Goal: Transaction & Acquisition: Purchase product/service

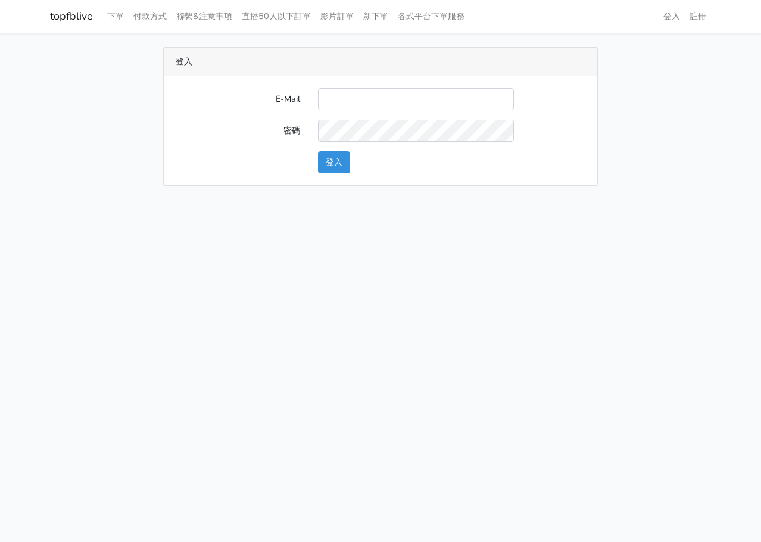
type input "[EMAIL_ADDRESS][DOMAIN_NAME]"
click at [329, 165] on button "登入" at bounding box center [334, 162] width 32 height 22
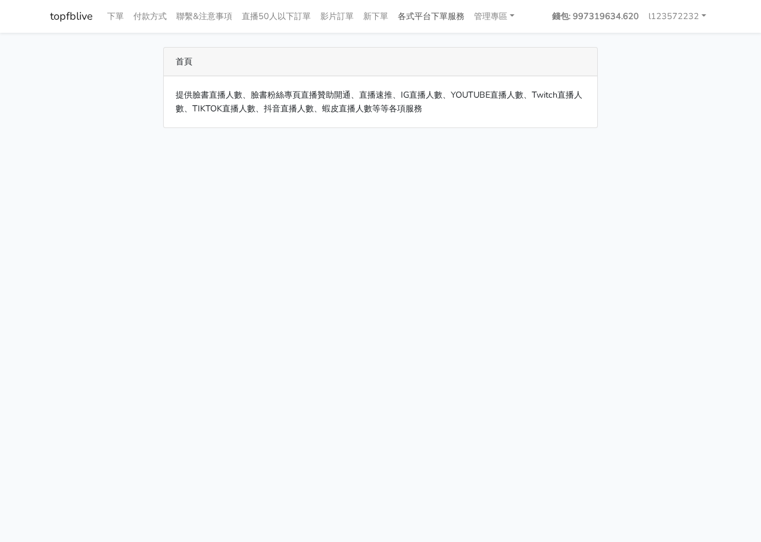
click at [450, 17] on link "各式平台下單服務" at bounding box center [431, 16] width 76 height 23
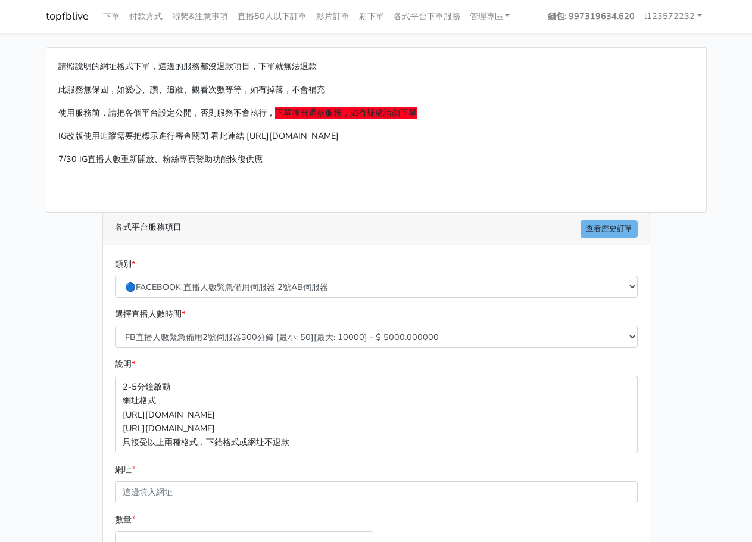
click at [256, 319] on div "選擇直播人數時間 * FB直播人數緊急備用2號伺服器300分鐘 [最小: 50][最大: 10000] - $ 5000.000000 FB直播人數緊急備用2…" at bounding box center [376, 327] width 529 height 40
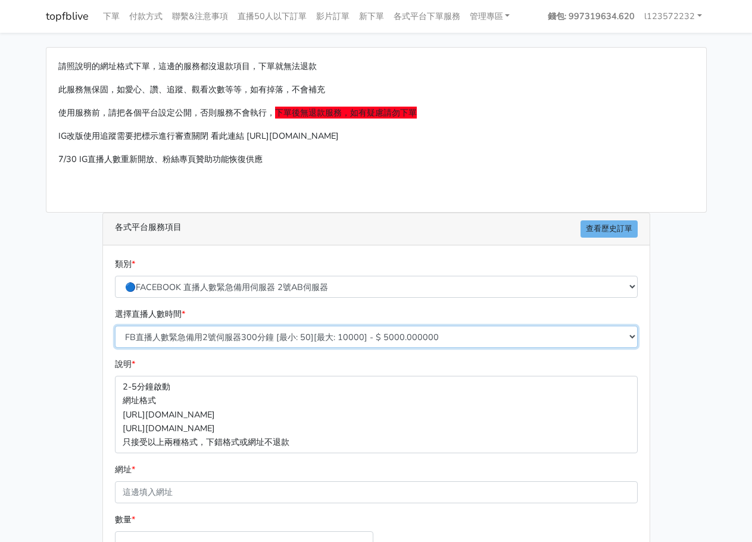
click at [252, 329] on select "FB直播人數緊急備用2號伺服器300分鐘 [最小: 50][最大: 10000] - $ 5000.000000 FB直播人數緊急備用2號伺服器60分鐘 [最…" at bounding box center [376, 337] width 523 height 22
select select "578"
click at [115, 326] on select "FB直播人數緊急備用2號伺服器300分鐘 [最小: 50][最大: 10000] - $ 5000.000000 FB直播人數緊急備用2號伺服器60分鐘 [最…" at bounding box center [376, 337] width 523 height 22
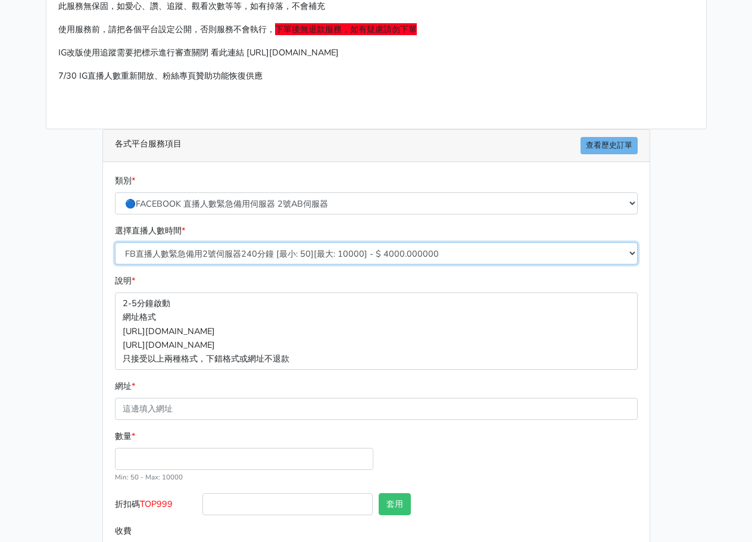
scroll to position [132, 0]
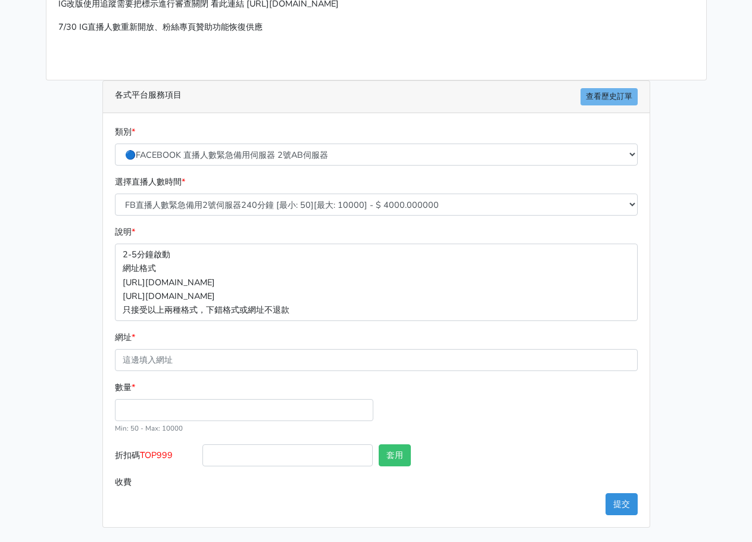
click at [254, 175] on div "類別 * 🔵FACEBOOK 直播人數緊急備用伺服器 2號AB伺服器 🔵FACEBOOK 網軍專用貼文留言 安全保密 🔵FACEBOOK 直播人數緊急備用伺服…" at bounding box center [376, 150] width 529 height 50
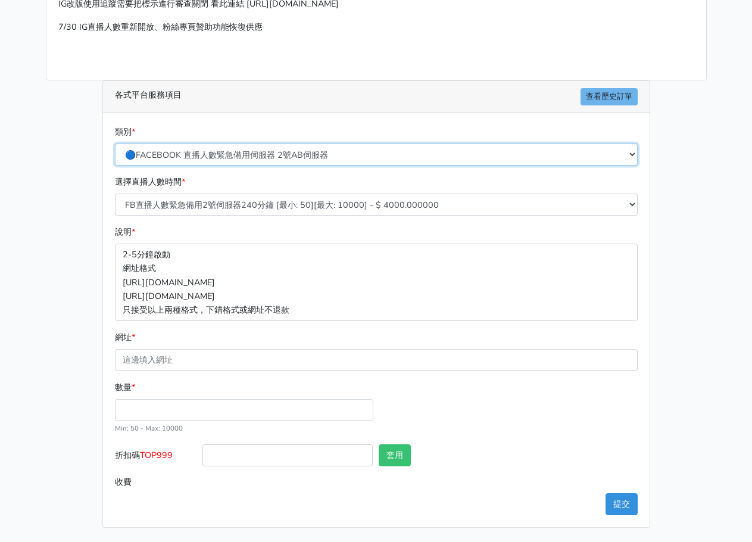
click at [260, 157] on select "🔵FACEBOOK 直播人數緊急備用伺服器 2號AB伺服器 🔵FACEBOOK 網軍專用貼文留言 安全保密 🔵FACEBOOK 直播人數緊急備用伺服器 J1 …" at bounding box center [376, 155] width 523 height 22
select select "🔵FACEBOOK 直播人數 AB伺服器"
click at [115, 144] on select "🔵FACEBOOK 直播人數緊急備用伺服器 2號AB伺服器 🔵FACEBOOK 網軍專用貼文留言 安全保密 🔵FACEBOOK 直播人數緊急備用伺服器 J1 …" at bounding box center [376, 155] width 523 height 22
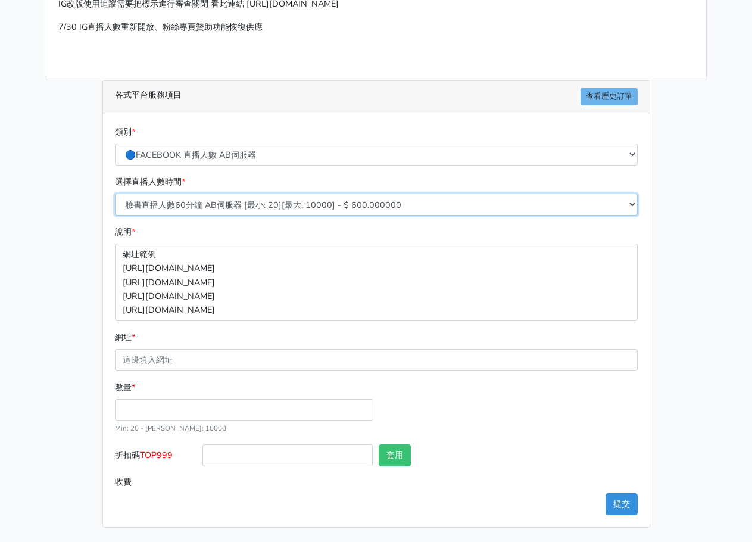
click at [251, 205] on select "臉書直播人數60分鐘 AB伺服器 [最小: 20][最大: 10000] - $ 600.000000 臉書直播人數90分鐘 AB伺服器 [最小: 20][最…" at bounding box center [376, 205] width 523 height 22
select select "612"
click at [115, 194] on select "臉書直播人數60分鐘 AB伺服器 [最小: 20][最大: 10000] - $ 600.000000 臉書直播人數90分鐘 AB伺服器 [最小: 20][最…" at bounding box center [376, 205] width 523 height 22
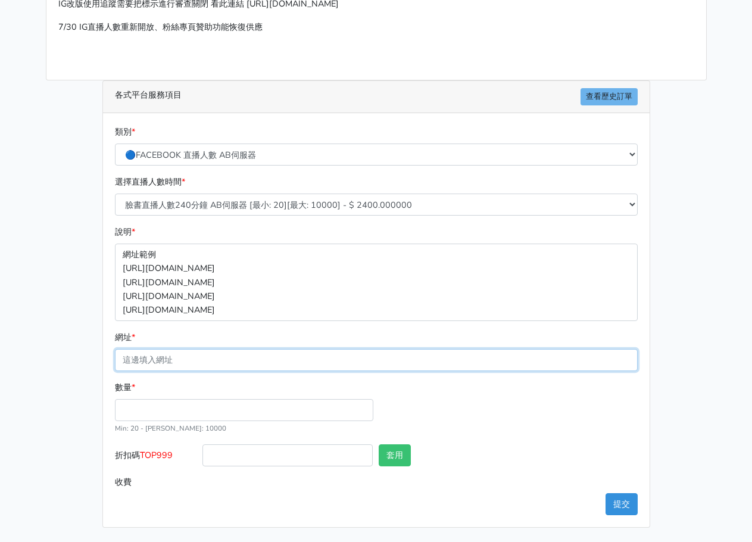
click at [223, 363] on input "網址 *" at bounding box center [376, 360] width 523 height 22
paste input "https://www.facebook.com/100063739689223/videos/1488466339056404"
type input "https://www.facebook.com/100063739689223/videos/1488466339056404"
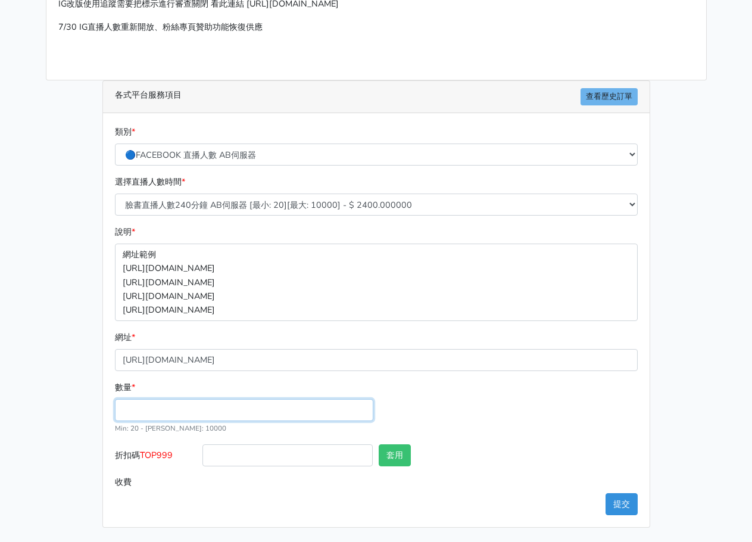
click at [216, 403] on input "數量 *" at bounding box center [244, 410] width 258 height 22
type input "35"
type input "84.000"
click at [616, 496] on button "提交" at bounding box center [622, 504] width 32 height 22
